Goal: Transaction & Acquisition: Purchase product/service

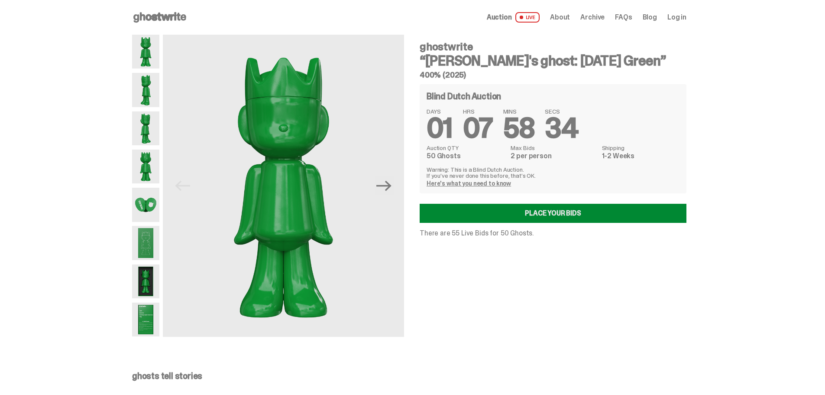
click at [559, 211] on link "Place your Bids" at bounding box center [553, 213] width 267 height 19
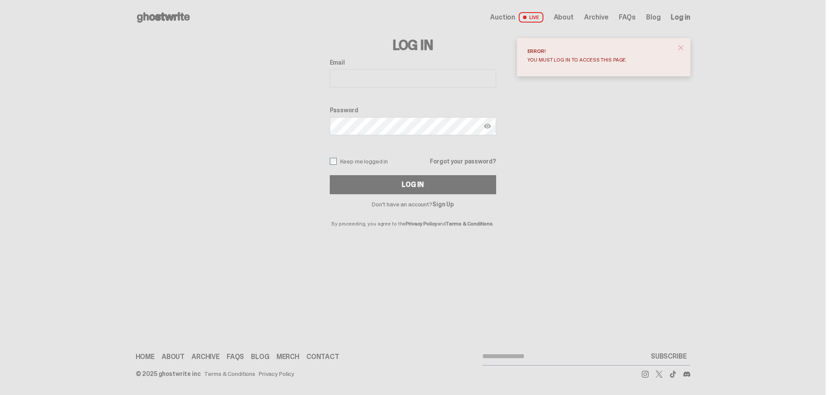
click at [681, 19] on span "Log in" at bounding box center [680, 17] width 19 height 7
click at [678, 16] on span "Log in" at bounding box center [680, 17] width 19 height 7
click at [402, 77] on input "Email" at bounding box center [413, 78] width 166 height 18
type input "**********"
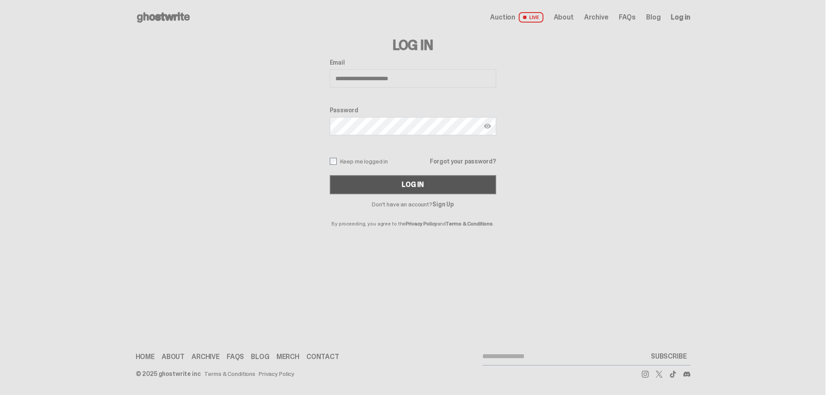
click at [448, 181] on button "Log In" at bounding box center [413, 184] width 166 height 19
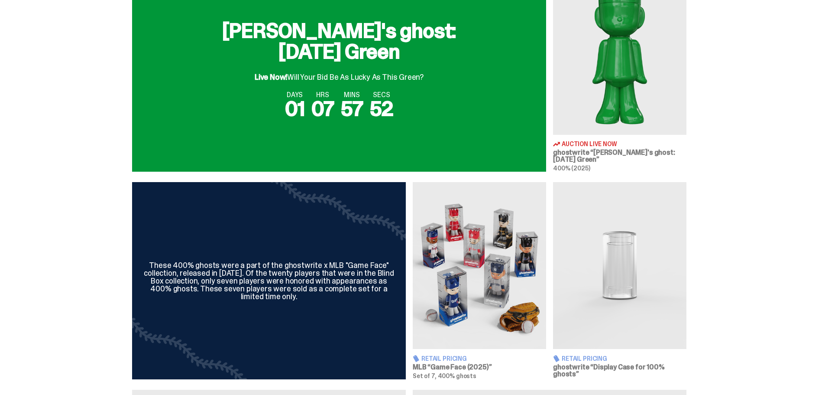
scroll to position [217, 0]
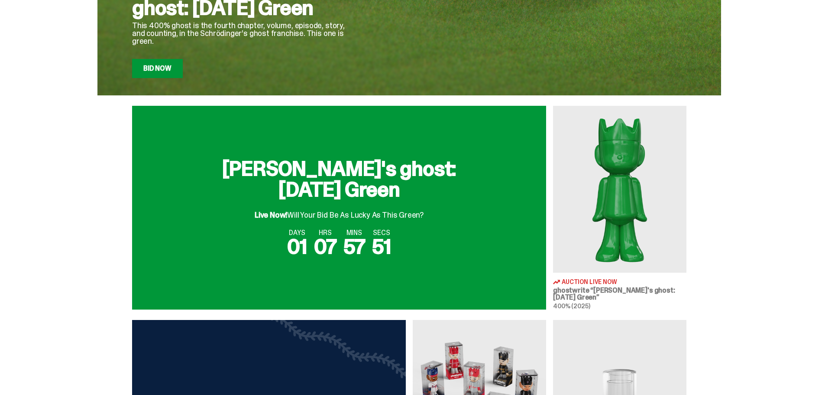
click at [146, 68] on link "Bid Now" at bounding box center [157, 68] width 51 height 19
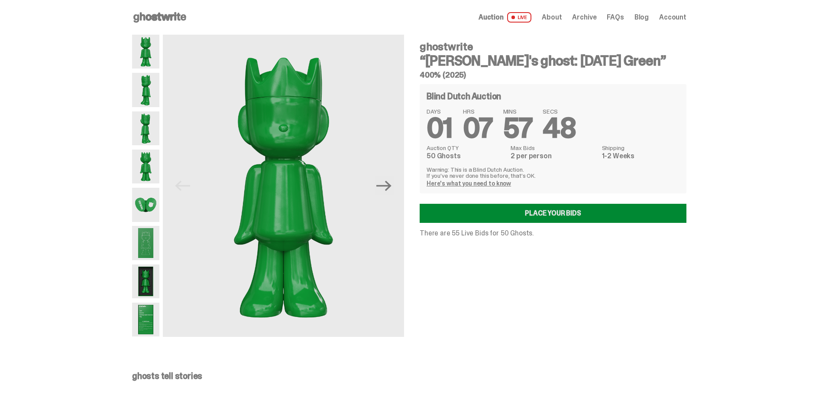
click at [544, 218] on link "Place your Bids" at bounding box center [553, 213] width 267 height 19
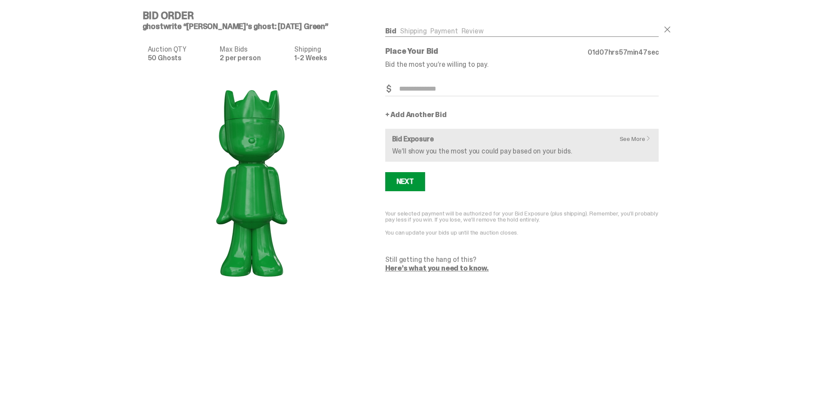
click at [447, 88] on input "Bid Amount" at bounding box center [522, 89] width 274 height 14
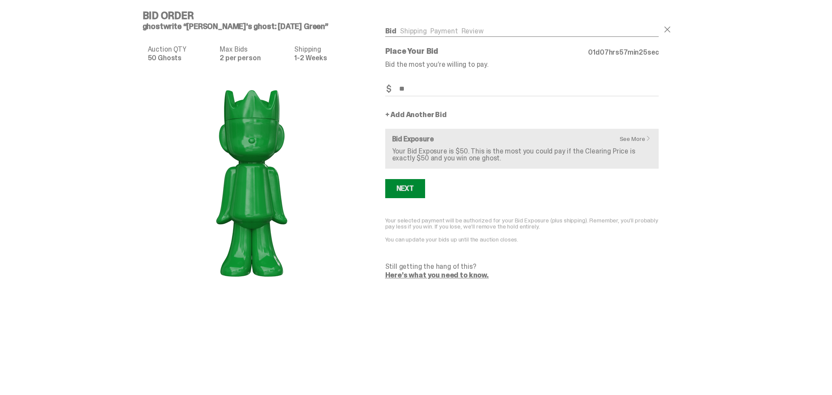
type input "**"
click at [405, 186] on div "Next" at bounding box center [404, 188] width 17 height 7
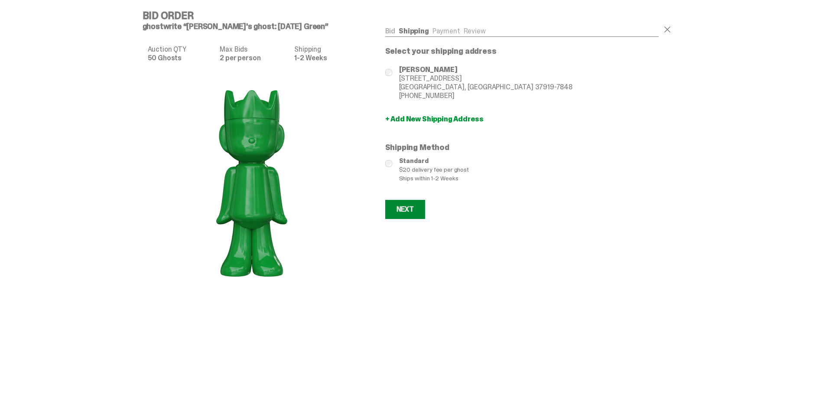
click at [405, 209] on div "Next" at bounding box center [404, 209] width 17 height 7
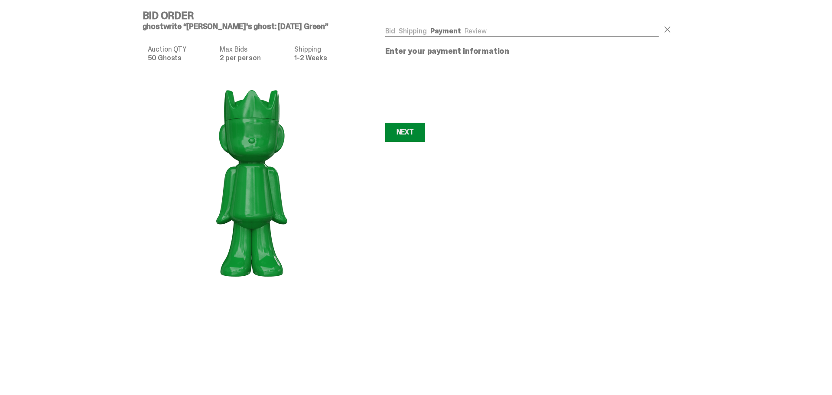
click at [406, 137] on button "Next Next" at bounding box center [405, 132] width 40 height 19
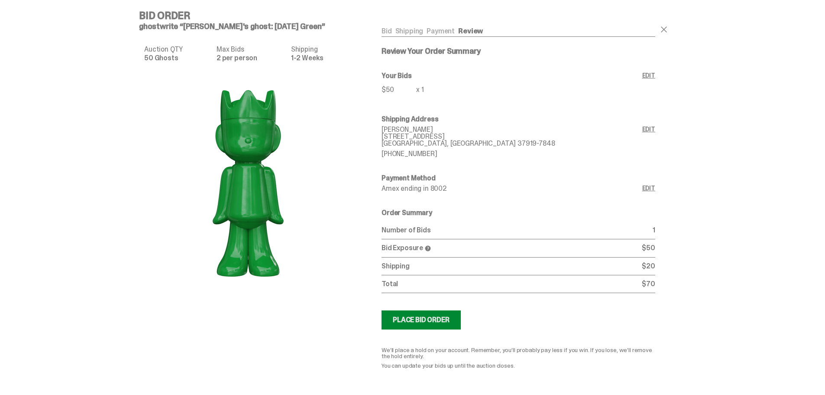
click at [432, 321] on div "Place Bid Order" at bounding box center [421, 319] width 57 height 7
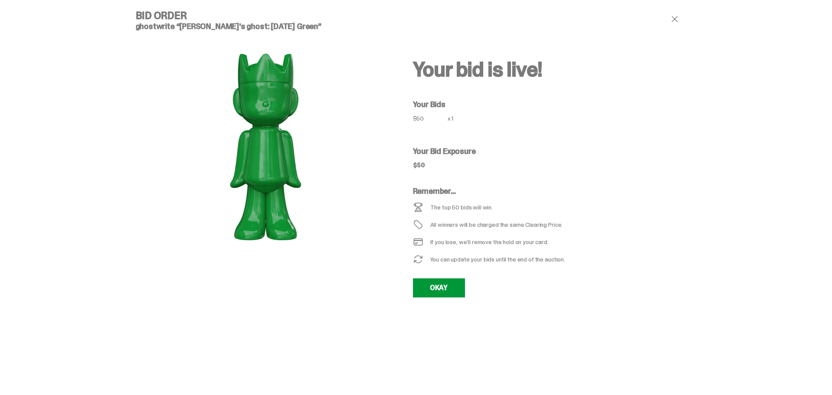
click at [673, 19] on span at bounding box center [674, 19] width 10 height 10
